Goal: Information Seeking & Learning: Learn about a topic

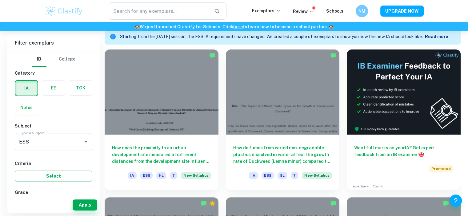
scroll to position [176, 0]
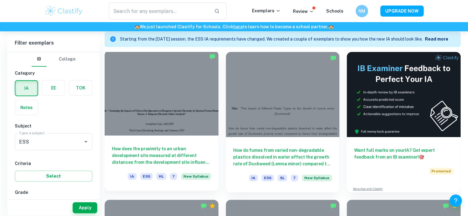
click at [184, 92] on div at bounding box center [162, 92] width 114 height 85
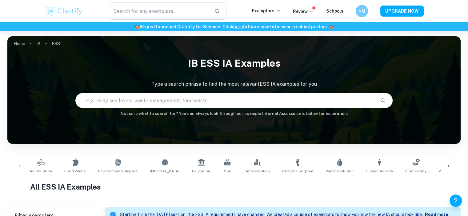
scroll to position [189, 0]
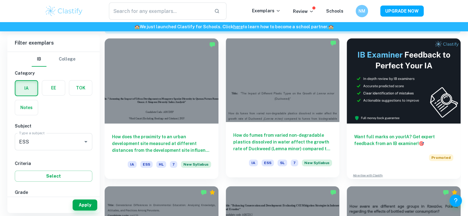
click at [308, 96] on div at bounding box center [283, 79] width 114 height 85
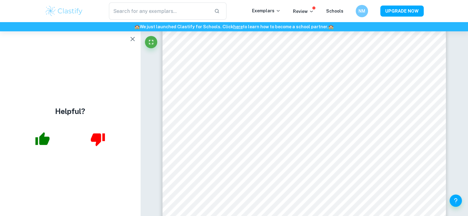
scroll to position [288, 0]
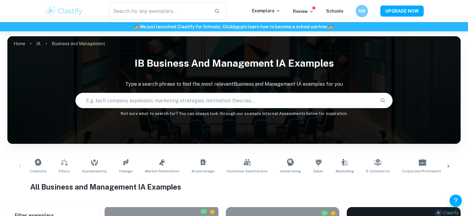
scroll to position [189, 0]
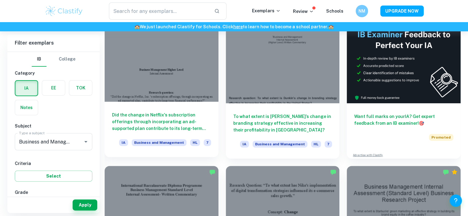
click at [151, 91] on div at bounding box center [162, 59] width 114 height 85
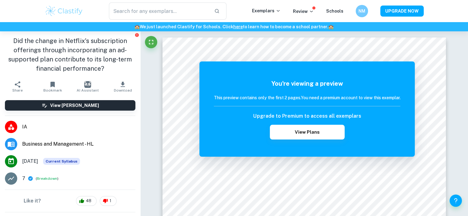
click at [351, 17] on div "​ Exemplars Review Schools NM UPGRADE NOW" at bounding box center [234, 10] width 394 height 17
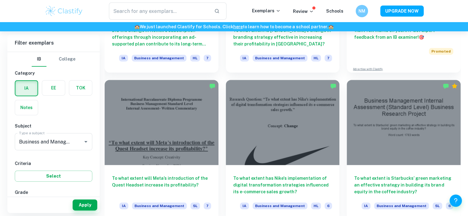
scroll to position [288, 0]
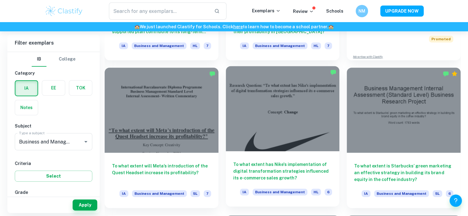
click at [273, 111] on div at bounding box center [283, 108] width 114 height 85
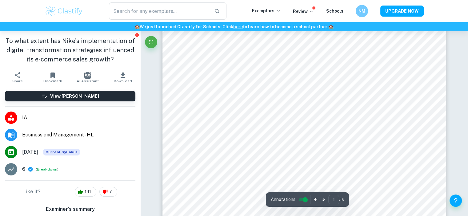
scroll to position [25, 0]
